Goal: Check status

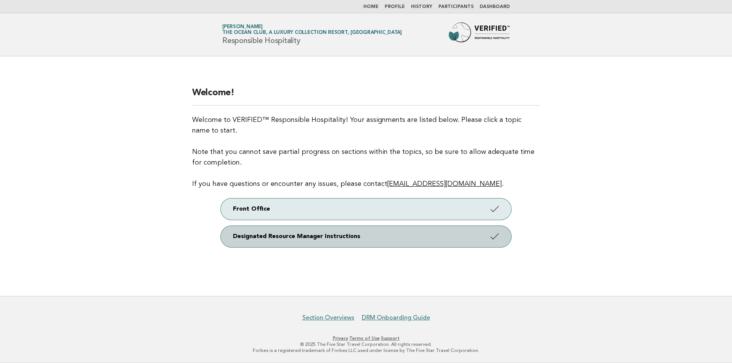
click at [362, 237] on link "Designated Resource Manager Instructions" at bounding box center [366, 236] width 291 height 21
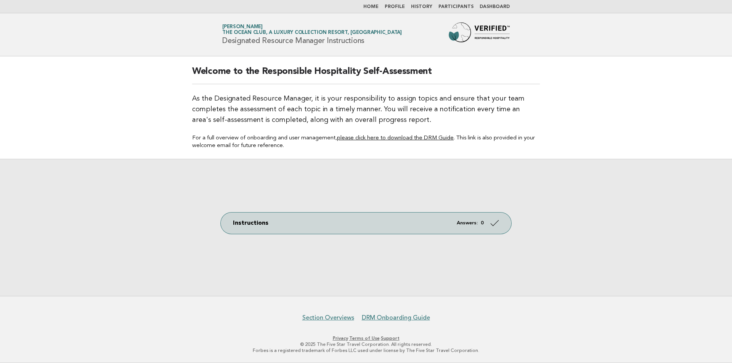
click at [467, 8] on link "Participants" at bounding box center [456, 7] width 35 height 5
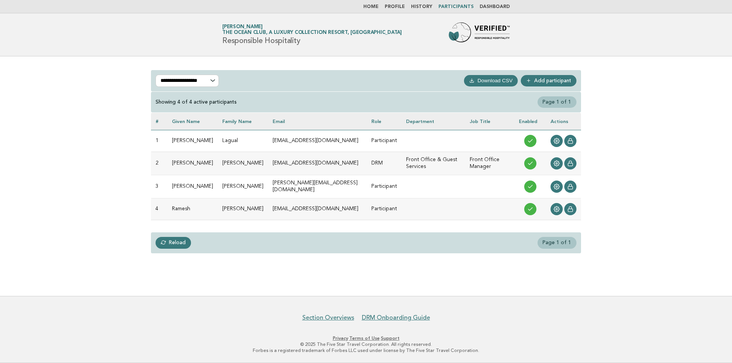
click at [485, 6] on link "Dashboard" at bounding box center [495, 7] width 30 height 5
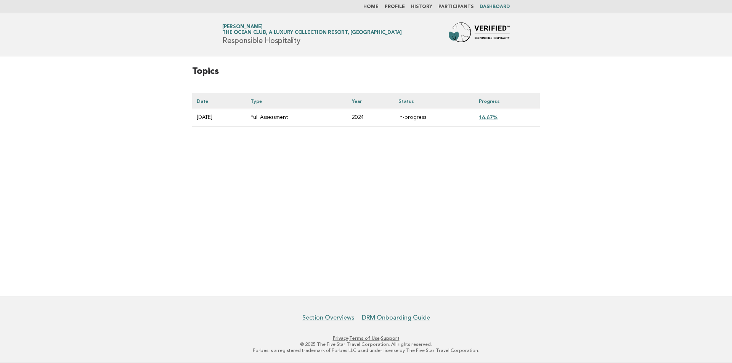
click at [498, 119] on link "16.67%" at bounding box center [488, 117] width 19 height 6
